Goal: Use online tool/utility: Utilize a website feature to perform a specific function

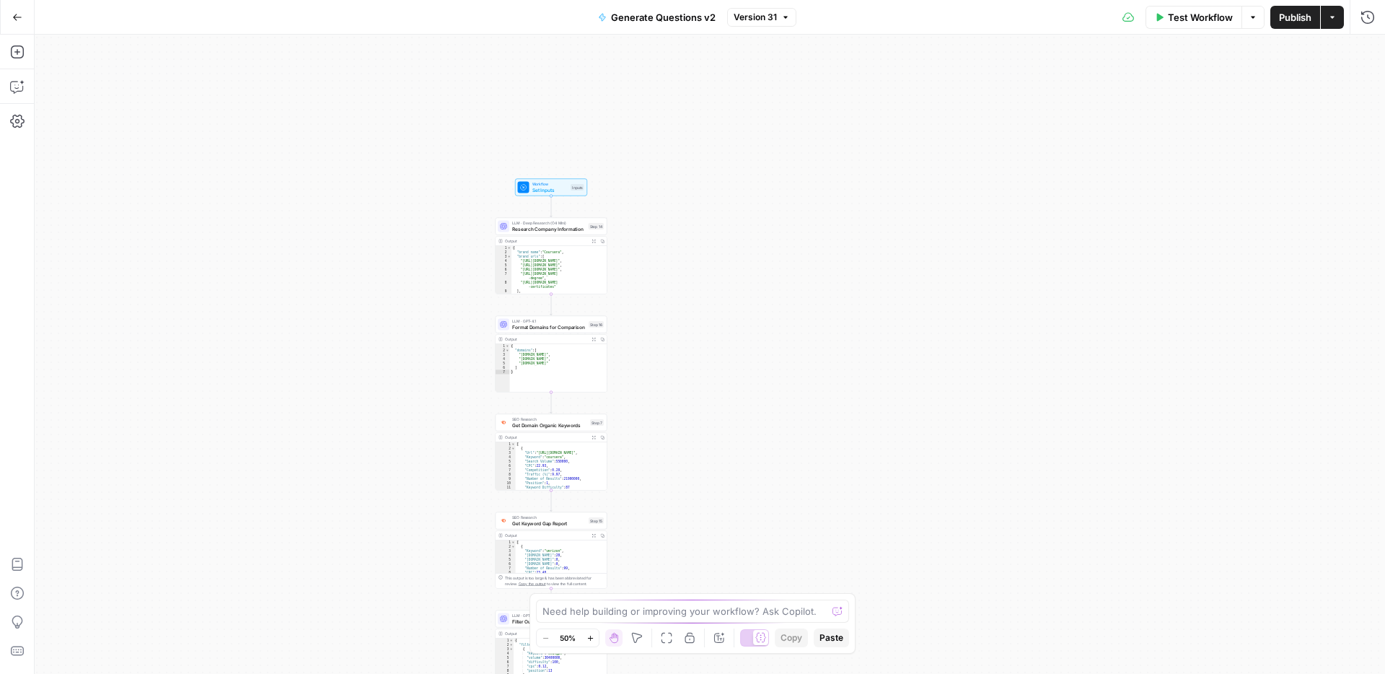
drag, startPoint x: 942, startPoint y: 311, endPoint x: 814, endPoint y: 224, distance: 155.2
click at [821, 220] on div "Workflow Set Inputs Inputs LLM · Deep Research (O4 Mini) Research Company Infor…" at bounding box center [710, 354] width 1350 height 639
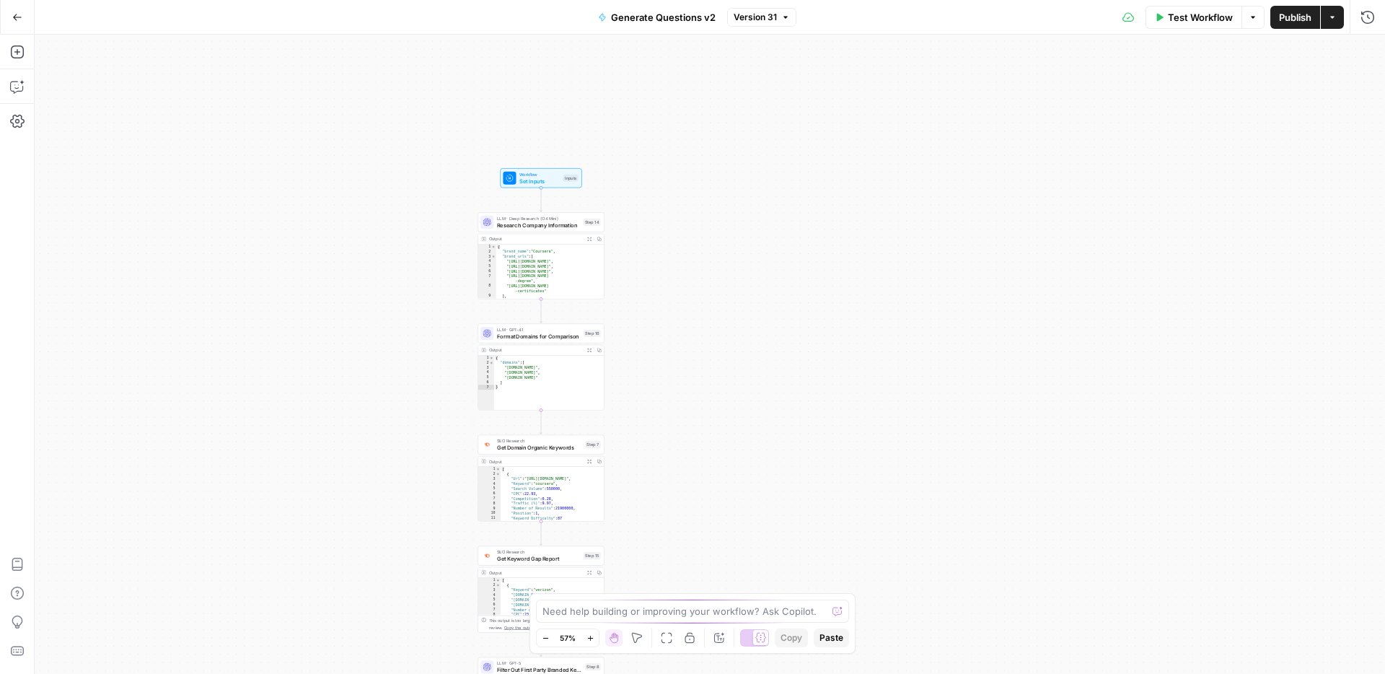
drag, startPoint x: 430, startPoint y: 280, endPoint x: 504, endPoint y: 207, distance: 104.0
click at [504, 207] on div "Workflow Set Inputs Inputs LLM · Deep Research (O4 Mini) Research Company Infor…" at bounding box center [710, 354] width 1350 height 639
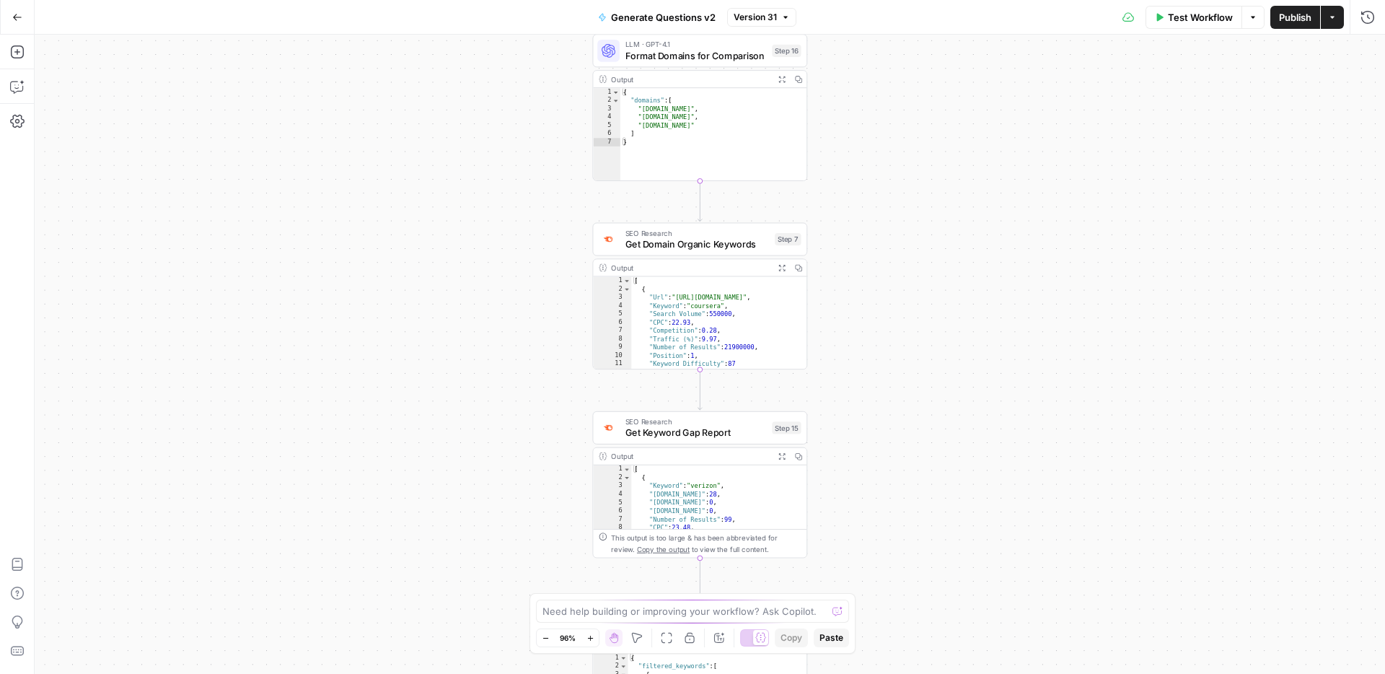
drag, startPoint x: 927, startPoint y: 480, endPoint x: 944, endPoint y: 200, distance: 279.6
click at [945, 196] on div "Workflow Set Inputs Inputs LLM · Deep Research (O4 Mini) Research Company Infor…" at bounding box center [710, 354] width 1350 height 639
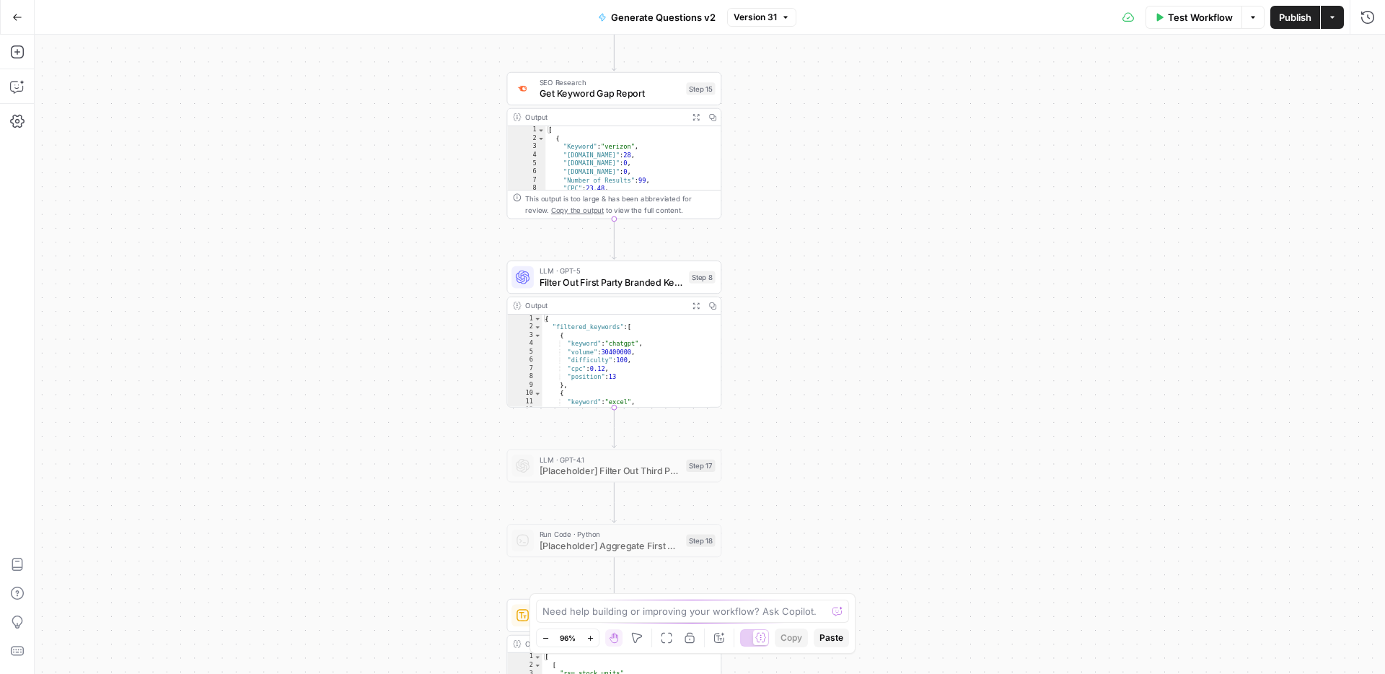
drag, startPoint x: 890, startPoint y: 503, endPoint x: 776, endPoint y: 172, distance: 350.1
click at [776, 172] on div "Workflow Set Inputs Inputs LLM · Deep Research (O4 Mini) Research Company Infor…" at bounding box center [710, 354] width 1350 height 639
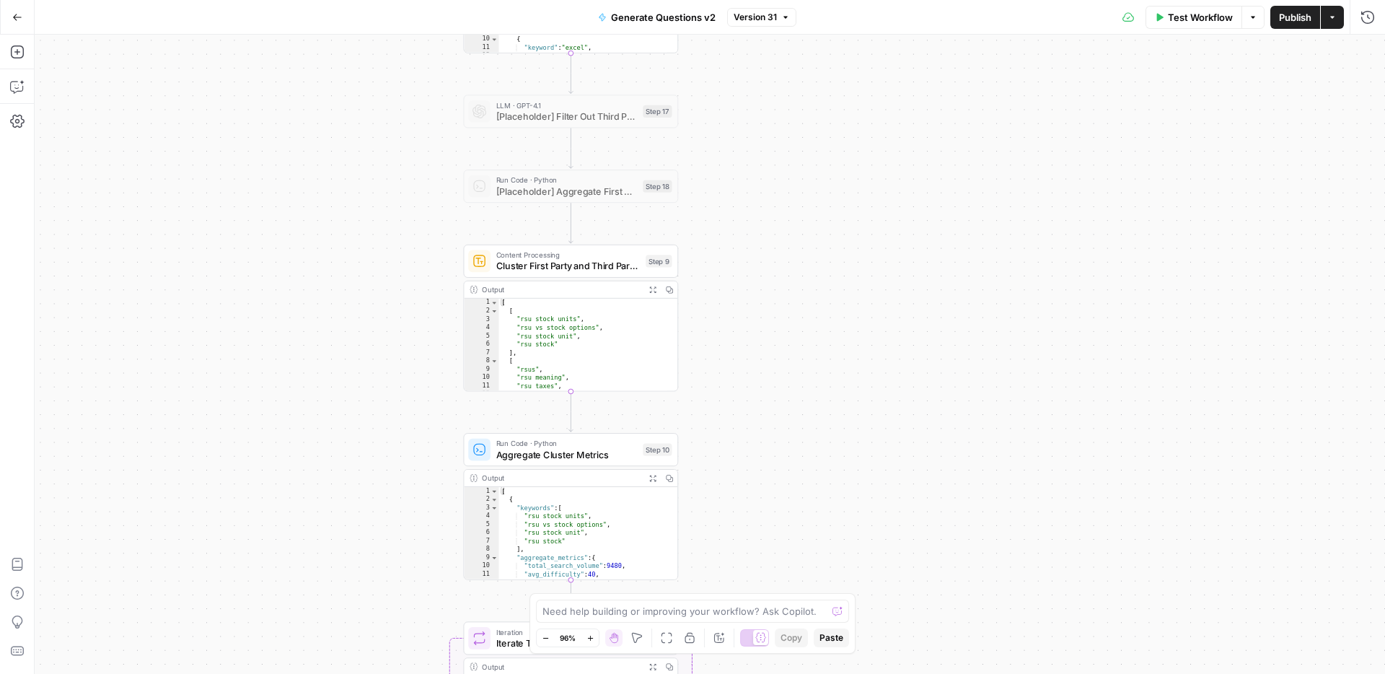
drag, startPoint x: 805, startPoint y: 452, endPoint x: 793, endPoint y: 84, distance: 368.0
click at [793, 84] on div "Workflow Set Inputs Inputs LLM · Deep Research (O4 Mini) Research Company Infor…" at bounding box center [710, 354] width 1350 height 639
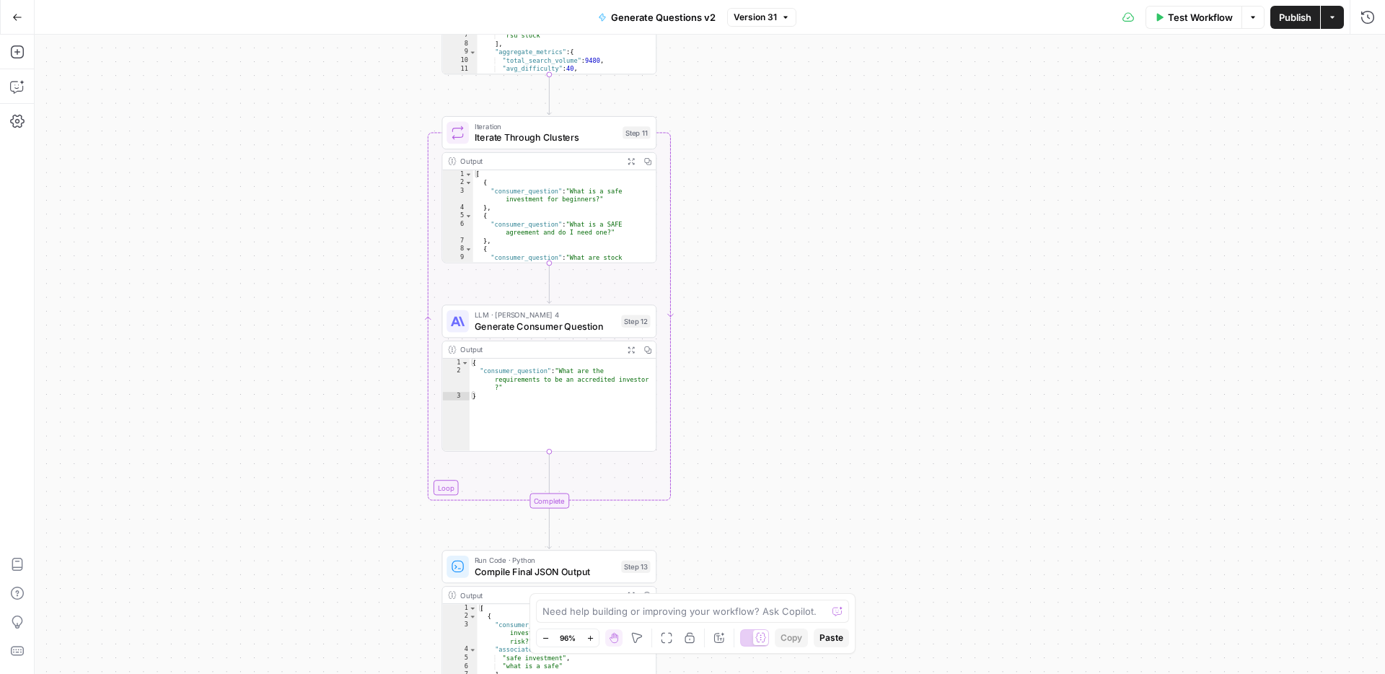
drag, startPoint x: 793, startPoint y: 480, endPoint x: 769, endPoint y: -69, distance: 549.4
click at [769, 0] on html "Dillon Test New Home LegalZoom Insights Opportunities New Brand Kit Insights Op…" at bounding box center [692, 337] width 1385 height 674
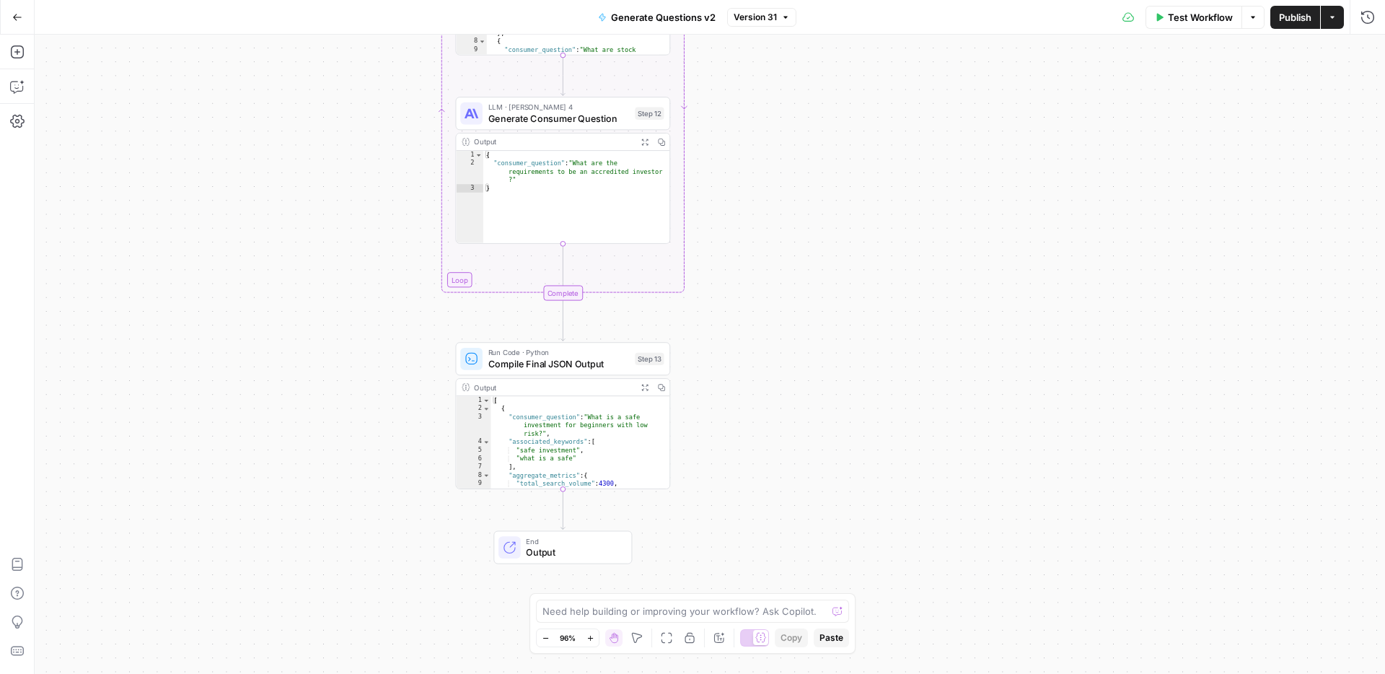
drag, startPoint x: 768, startPoint y: 434, endPoint x: 756, endPoint y: 14, distance: 419.9
click at [756, 14] on div "Go Back Generate Questions v2 Version 31 Test Workflow Options Publish Actions …" at bounding box center [692, 337] width 1385 height 674
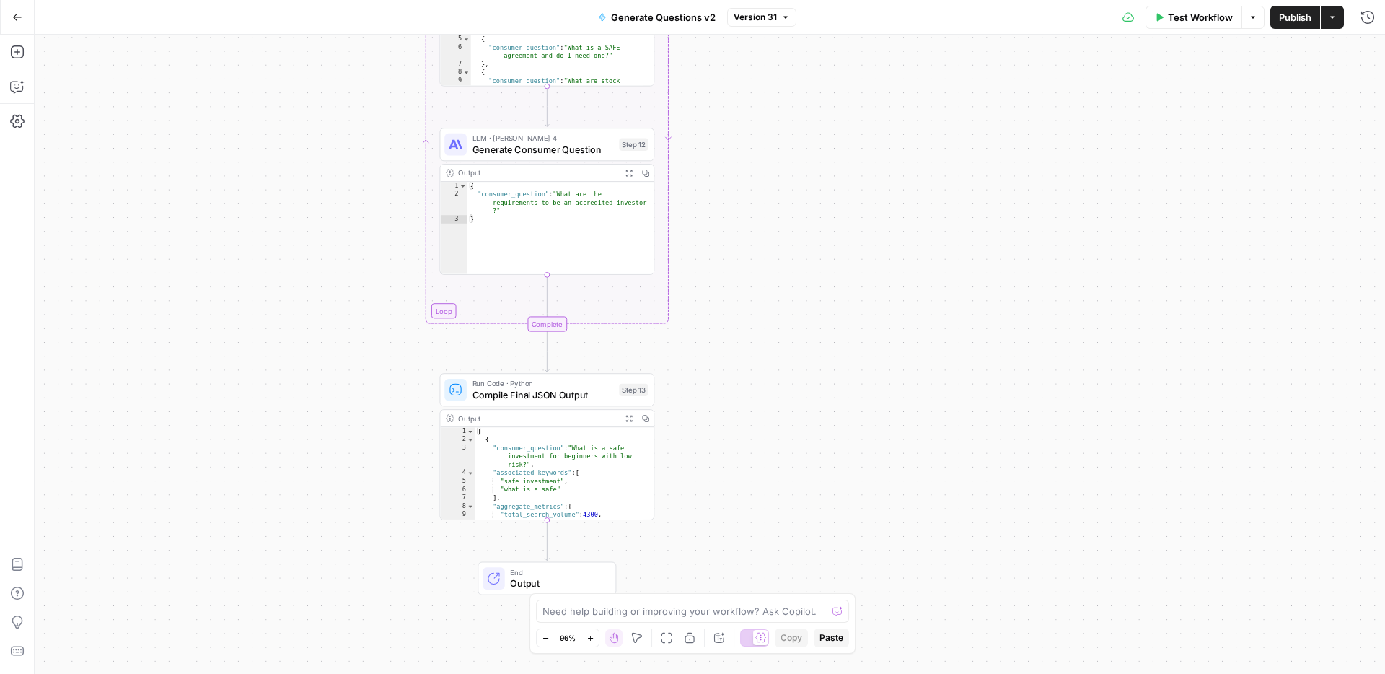
drag, startPoint x: 690, startPoint y: 148, endPoint x: 688, endPoint y: 524, distance: 376.5
click at [688, 524] on div "Workflow Set Inputs Inputs LLM · Deep Research (O4 Mini) Research Company Infor…" at bounding box center [710, 354] width 1350 height 639
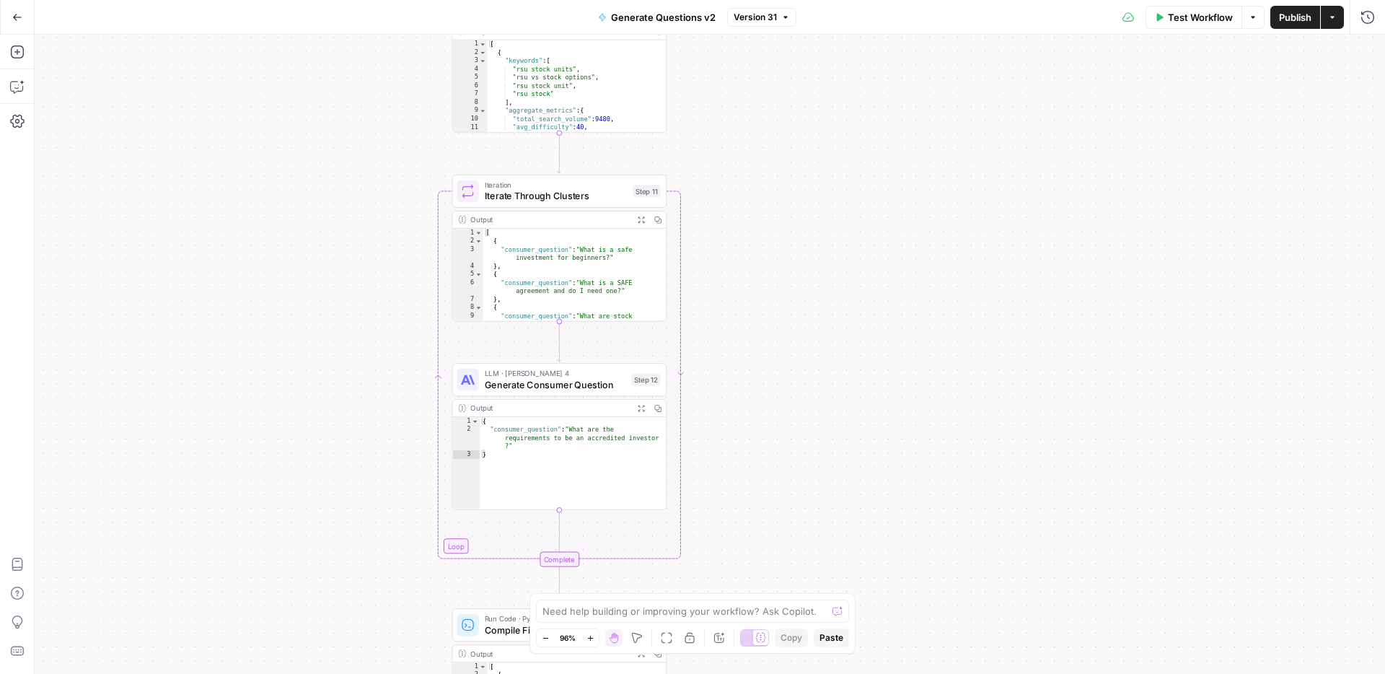
drag, startPoint x: 723, startPoint y: 220, endPoint x: 726, endPoint y: 490, distance: 270.5
click at [735, 466] on div "Workflow Set Inputs Inputs LLM · Deep Research (O4 Mini) Research Company Infor…" at bounding box center [710, 354] width 1350 height 639
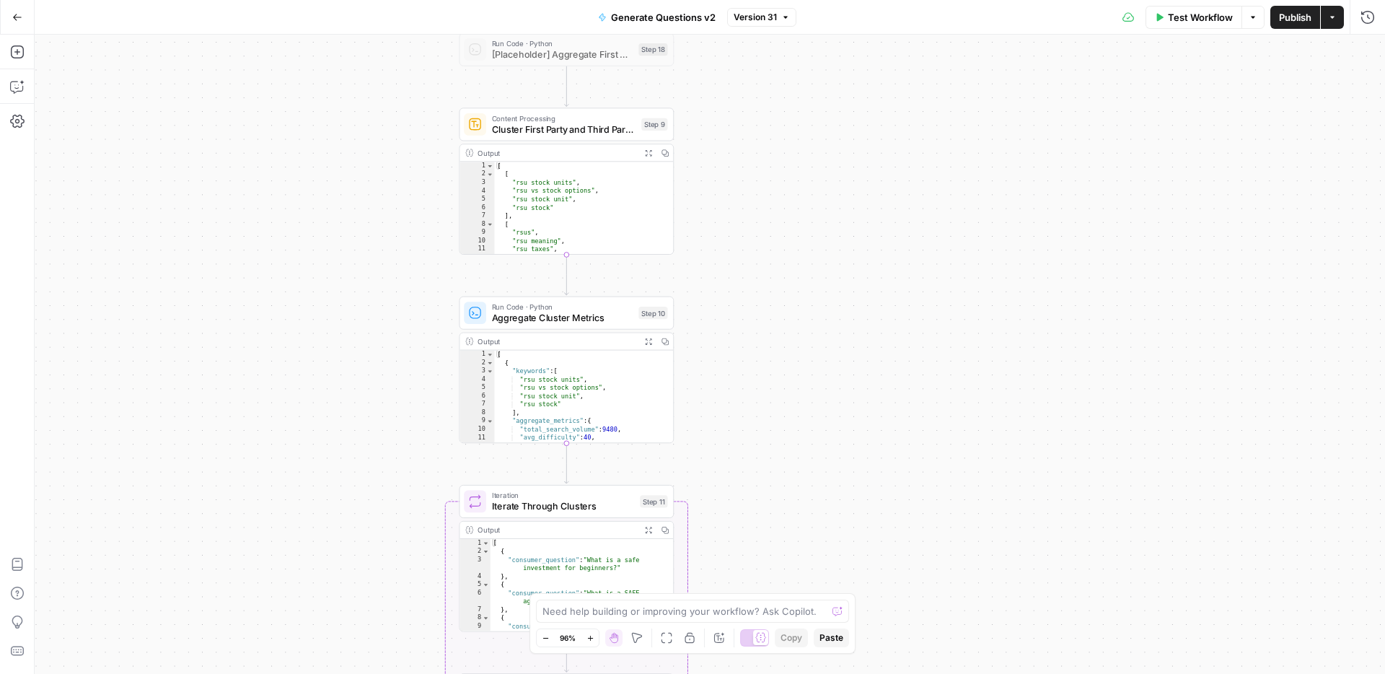
drag, startPoint x: 790, startPoint y: 149, endPoint x: 797, endPoint y: 448, distance: 299.4
click at [797, 448] on div "Workflow Set Inputs Inputs LLM · Deep Research (O4 Mini) Research Company Infor…" at bounding box center [710, 354] width 1350 height 639
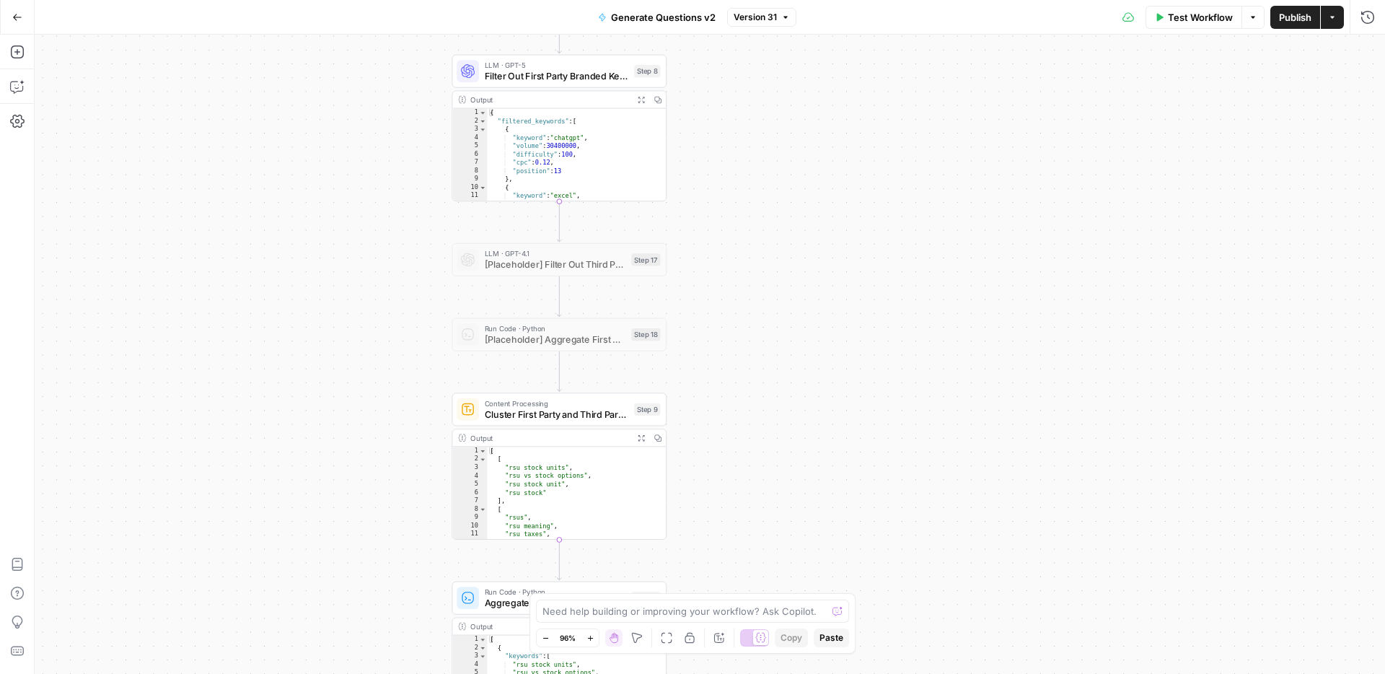
drag, startPoint x: 780, startPoint y: 200, endPoint x: 773, endPoint y: 488, distance: 287.1
click at [773, 488] on div "Workflow Set Inputs Inputs LLM · Deep Research (O4 Mini) Research Company Infor…" at bounding box center [710, 354] width 1350 height 639
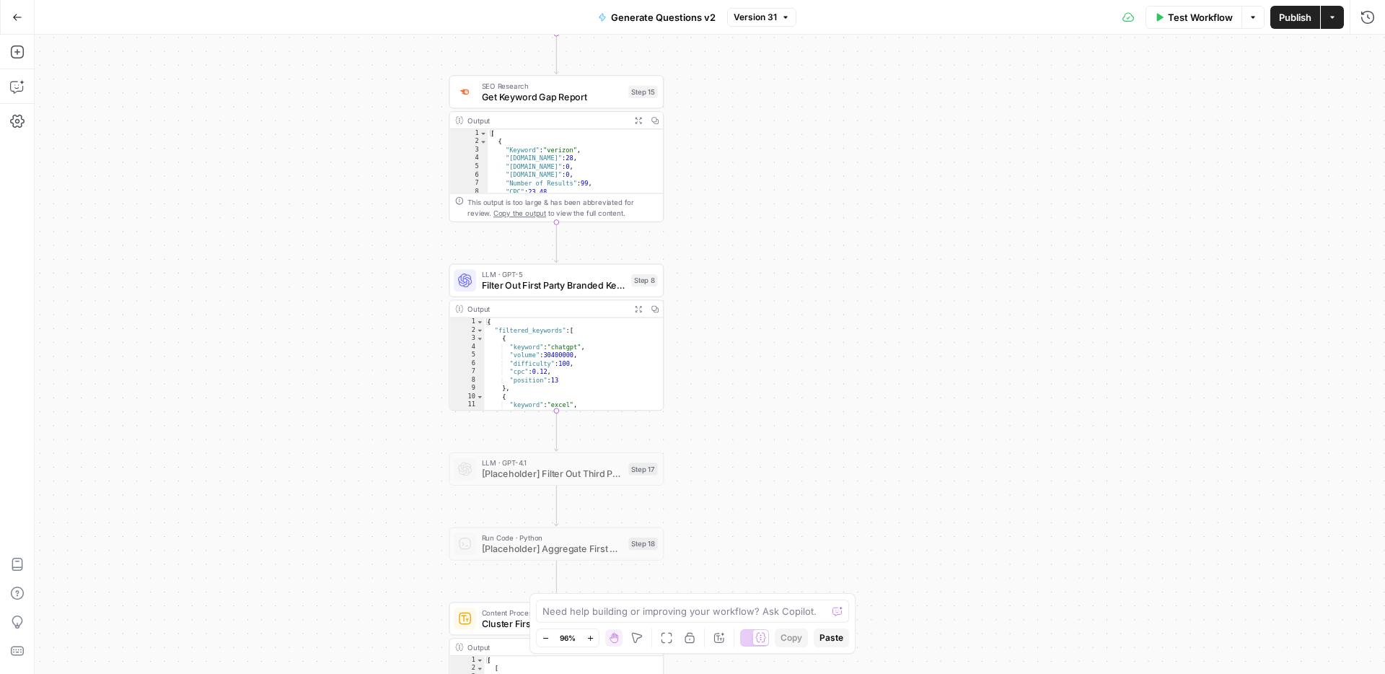
drag, startPoint x: 746, startPoint y: 195, endPoint x: 762, endPoint y: 532, distance: 337.2
click at [762, 532] on div "Workflow Set Inputs Inputs LLM · Deep Research (O4 Mini) Research Company Infor…" at bounding box center [710, 354] width 1350 height 639
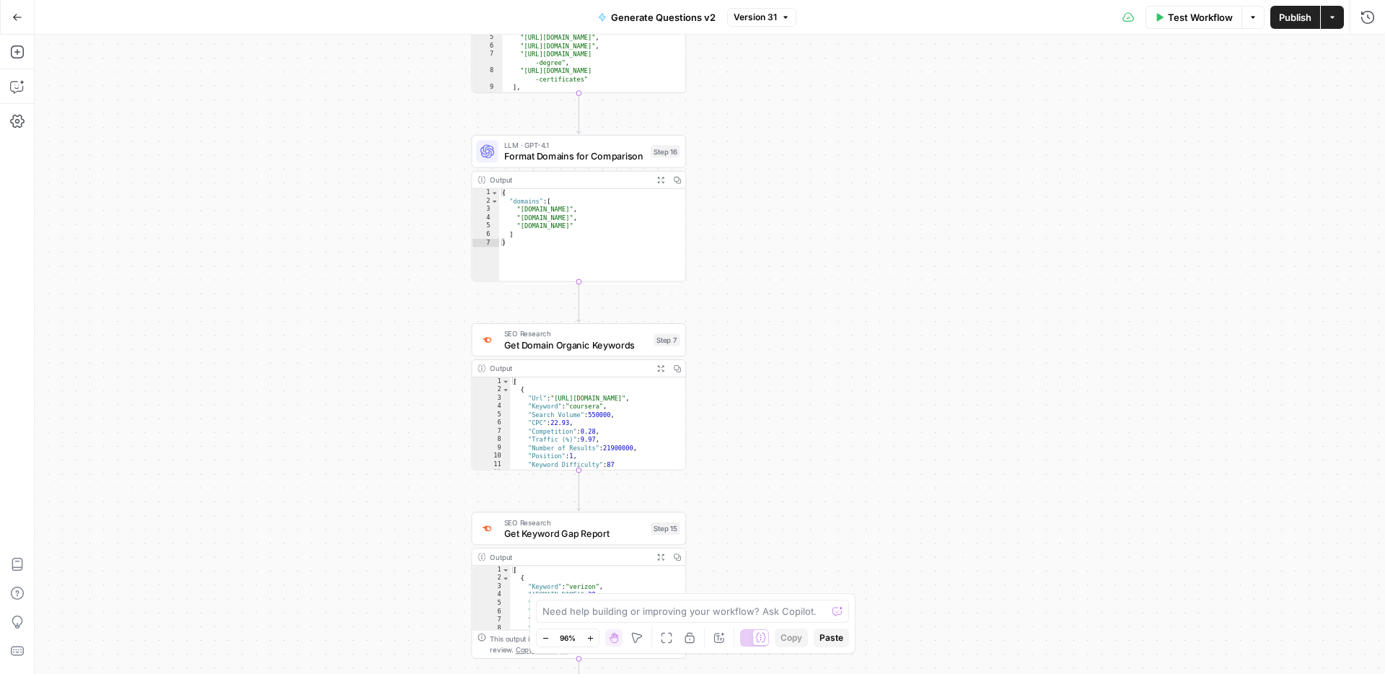
drag, startPoint x: 765, startPoint y: 327, endPoint x: 767, endPoint y: 470, distance: 142.1
click at [767, 470] on div "Workflow Set Inputs Inputs LLM · Deep Research (O4 Mini) Research Company Infor…" at bounding box center [710, 354] width 1350 height 639
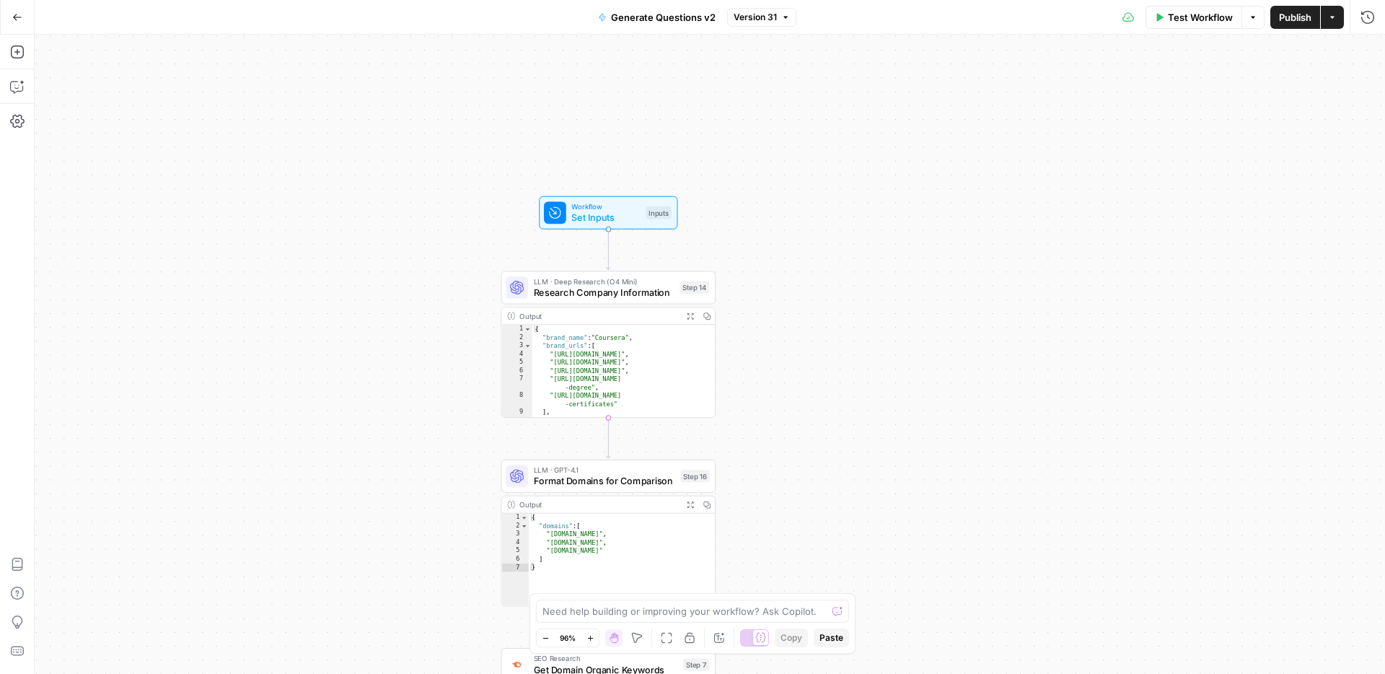
drag, startPoint x: 762, startPoint y: 169, endPoint x: 793, endPoint y: 497, distance: 329.6
click at [793, 497] on div "Workflow Set Inputs Inputs LLM · Deep Research (O4 Mini) Research Company Infor…" at bounding box center [710, 354] width 1350 height 639
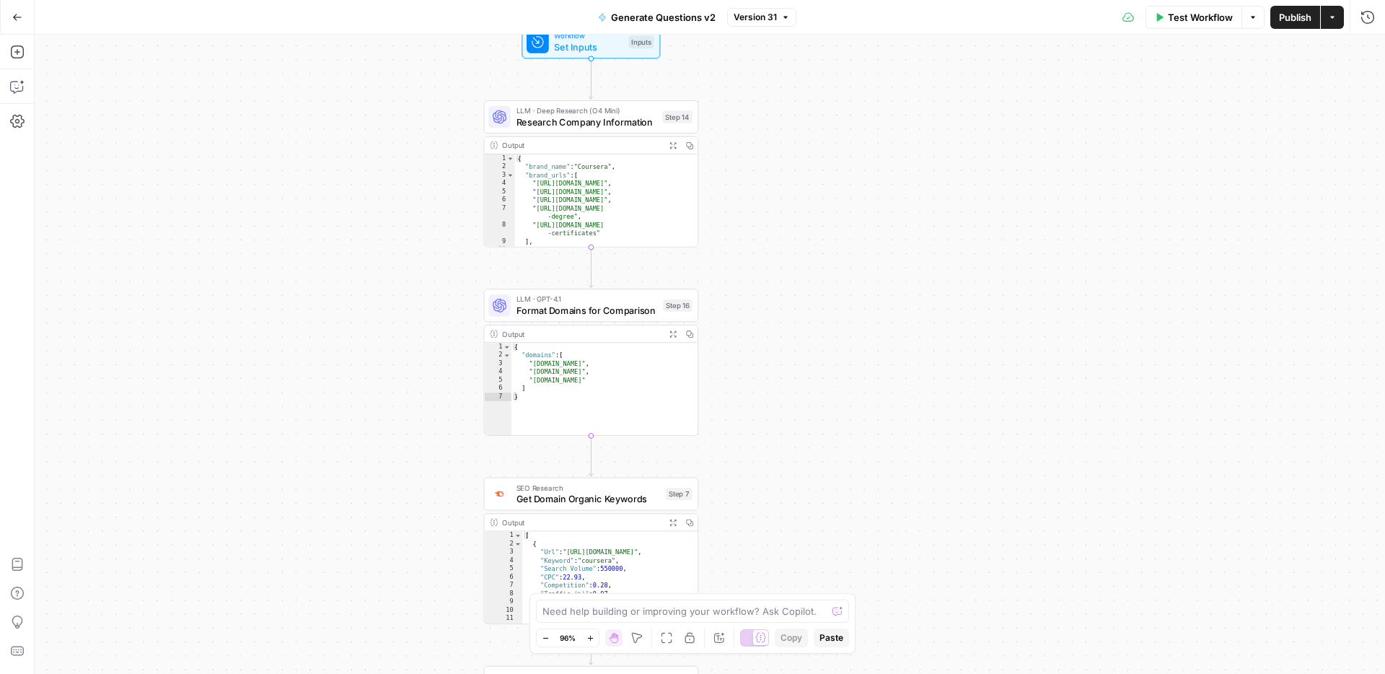
drag, startPoint x: 769, startPoint y: 404, endPoint x: 751, endPoint y: 191, distance: 213.5
click at [751, 191] on div "Workflow Set Inputs Inputs LLM · Deep Research (O4 Mini) Research Company Infor…" at bounding box center [710, 354] width 1350 height 639
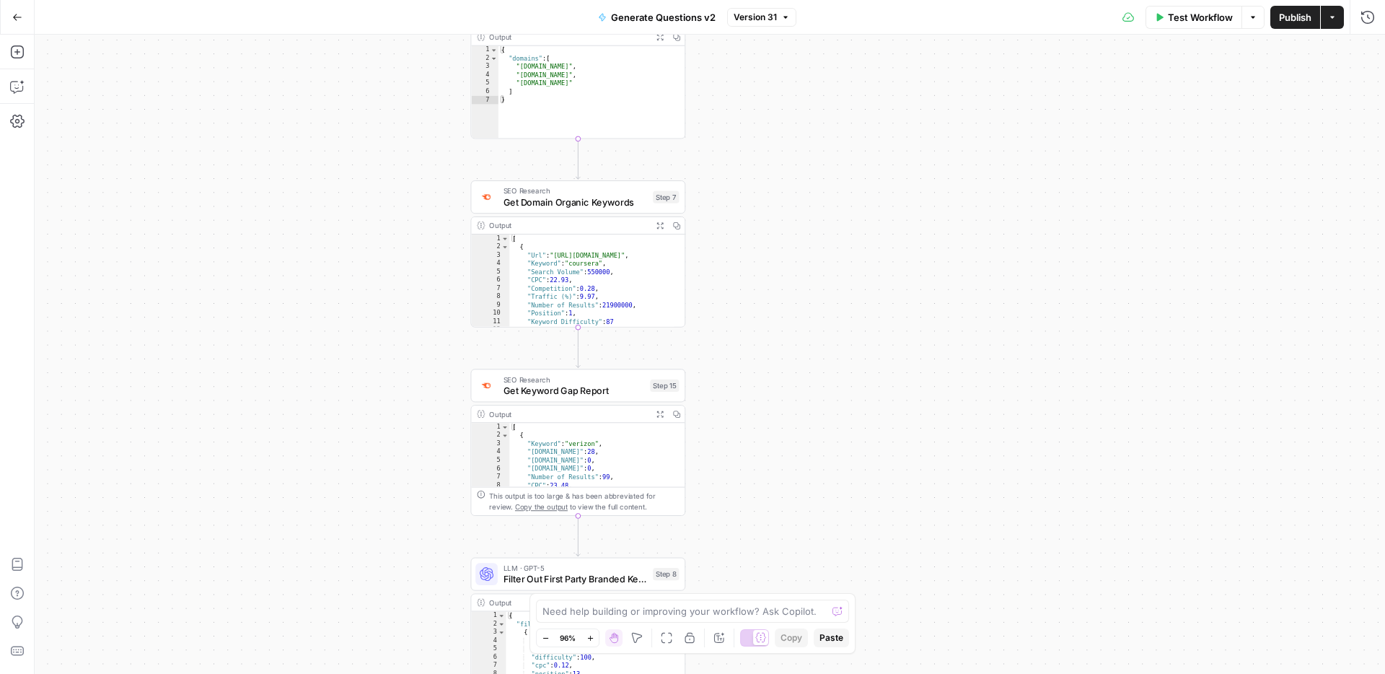
drag, startPoint x: 775, startPoint y: 332, endPoint x: 765, endPoint y: 81, distance: 251.9
click at [765, 81] on div "Workflow Set Inputs Inputs LLM · Deep Research (O4 Mini) Research Company Infor…" at bounding box center [710, 354] width 1350 height 639
